Goal: Entertainment & Leisure: Browse casually

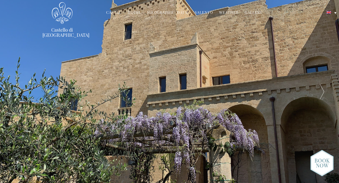
click at [248, 13] on link "Gallery" at bounding box center [253, 13] width 17 height 6
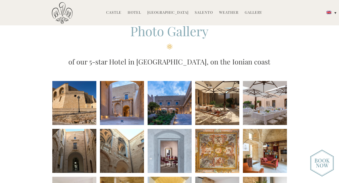
scroll to position [42, 0]
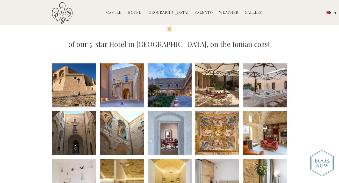
click at [91, 80] on li at bounding box center [74, 86] width 44 height 44
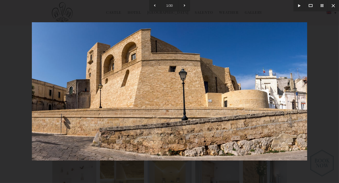
click at [297, 110] on img at bounding box center [170, 91] width 276 height 138
click at [320, 113] on div at bounding box center [169, 91] width 339 height 183
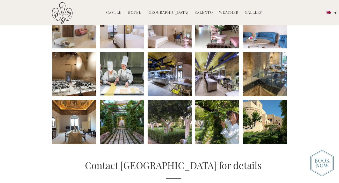
scroll to position [255, 0]
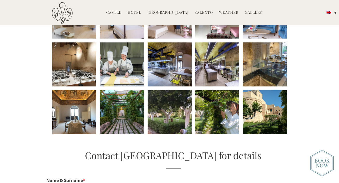
click at [170, 121] on li at bounding box center [170, 112] width 44 height 44
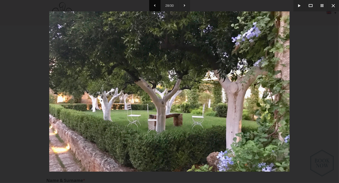
click at [155, 7] on button at bounding box center [154, 5] width 11 height 11
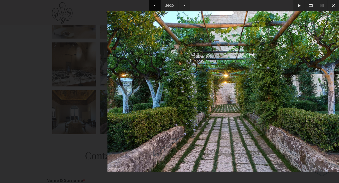
click at [155, 7] on button at bounding box center [154, 5] width 11 height 11
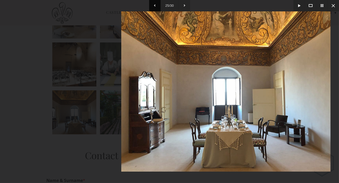
click at [155, 7] on button at bounding box center [154, 5] width 11 height 11
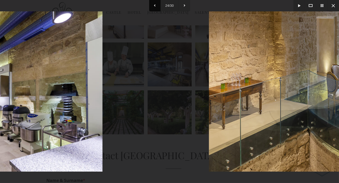
click at [155, 7] on button at bounding box center [154, 5] width 11 height 11
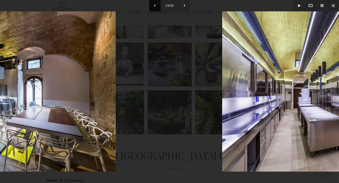
click at [155, 7] on button at bounding box center [154, 5] width 11 height 11
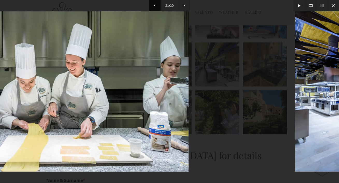
click at [155, 7] on button at bounding box center [154, 5] width 11 height 11
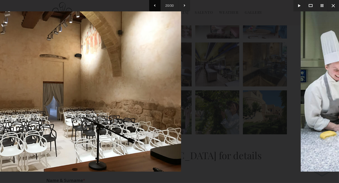
click at [155, 7] on button at bounding box center [154, 5] width 11 height 11
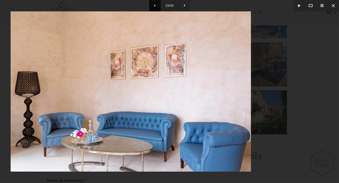
click at [155, 7] on button at bounding box center [154, 5] width 11 height 11
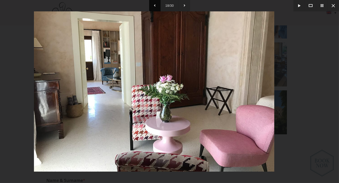
click at [155, 7] on button at bounding box center [154, 5] width 11 height 11
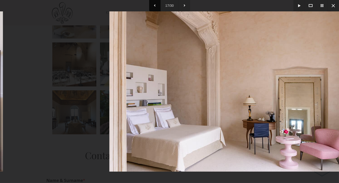
click at [155, 7] on button at bounding box center [154, 5] width 11 height 11
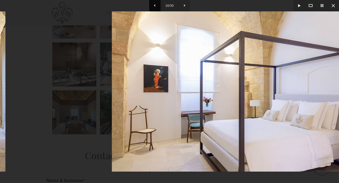
click at [155, 7] on button at bounding box center [154, 5] width 11 height 11
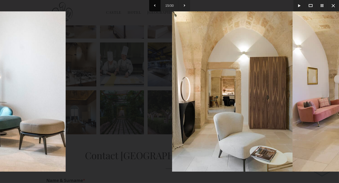
click at [155, 7] on button at bounding box center [154, 5] width 11 height 11
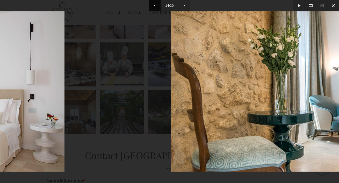
click at [155, 7] on button at bounding box center [154, 5] width 11 height 11
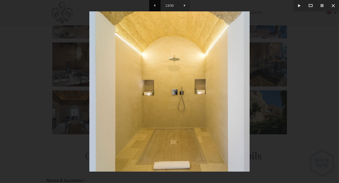
click at [155, 7] on button at bounding box center [154, 5] width 11 height 11
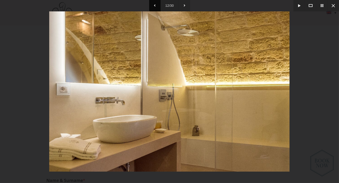
click at [155, 7] on button at bounding box center [154, 5] width 11 height 11
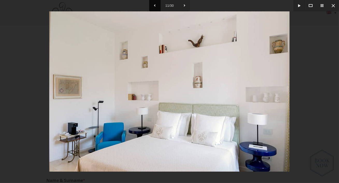
click at [155, 7] on button at bounding box center [154, 5] width 11 height 11
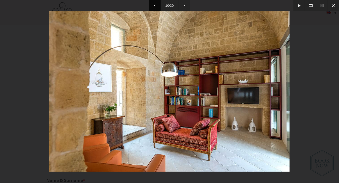
click at [155, 7] on button at bounding box center [154, 5] width 11 height 11
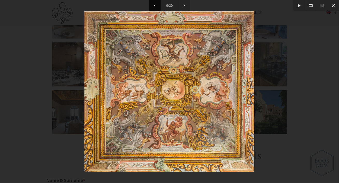
click at [155, 7] on button at bounding box center [154, 5] width 11 height 11
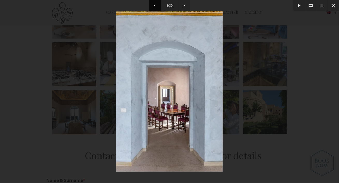
click at [155, 7] on button at bounding box center [154, 5] width 11 height 11
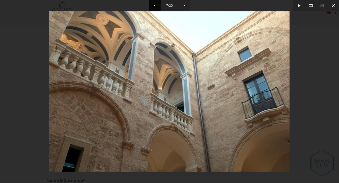
click at [155, 7] on button at bounding box center [154, 5] width 11 height 11
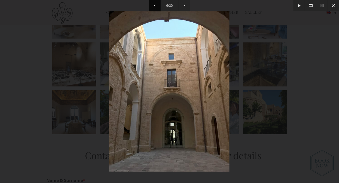
click at [155, 7] on button at bounding box center [154, 5] width 11 height 11
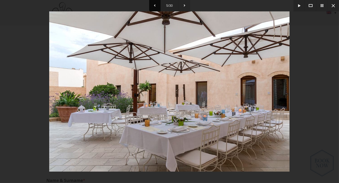
click at [155, 7] on button at bounding box center [154, 5] width 11 height 11
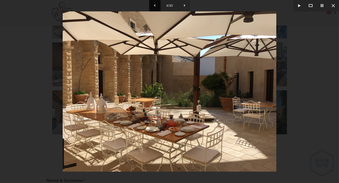
click at [155, 7] on button at bounding box center [154, 5] width 11 height 11
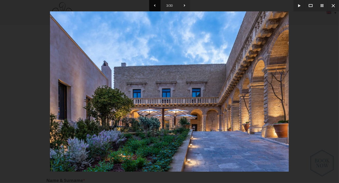
click at [155, 7] on button at bounding box center [154, 5] width 11 height 11
